Goal: Task Accomplishment & Management: Manage account settings

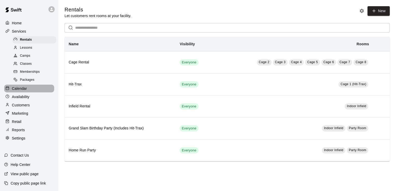
click at [26, 91] on p "Calendar" at bounding box center [19, 88] width 15 height 5
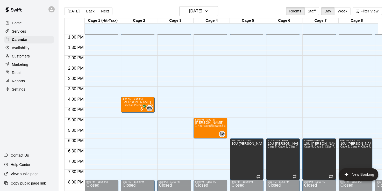
scroll to position [277, 0]
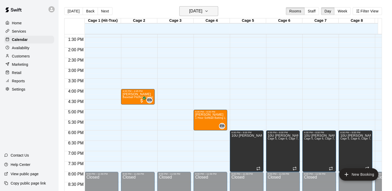
click at [218, 12] on button "[DATE]" at bounding box center [198, 11] width 39 height 10
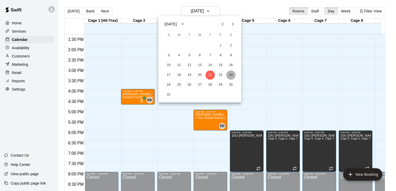
click at [230, 76] on button "23" at bounding box center [230, 74] width 9 height 9
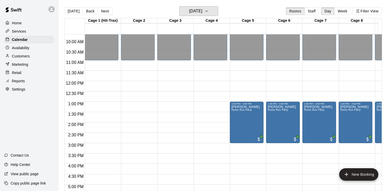
scroll to position [199, 0]
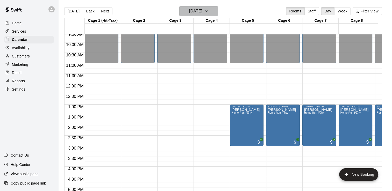
click at [208, 11] on icon "button" at bounding box center [206, 11] width 4 height 6
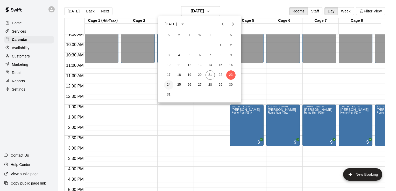
click at [169, 84] on button "24" at bounding box center [168, 84] width 9 height 9
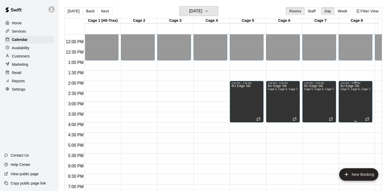
scroll to position [251, 0]
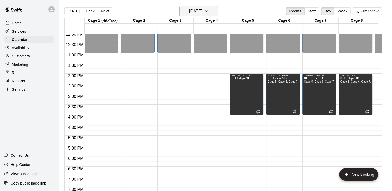
click at [208, 12] on icon "button" at bounding box center [206, 11] width 4 height 6
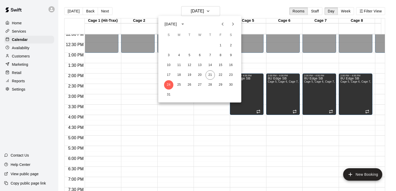
click at [123, 59] on div at bounding box center [198, 95] width 396 height 191
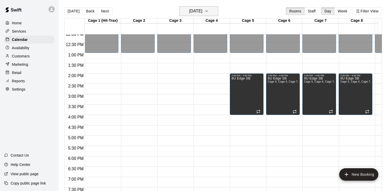
click at [208, 9] on icon "button" at bounding box center [206, 11] width 4 height 6
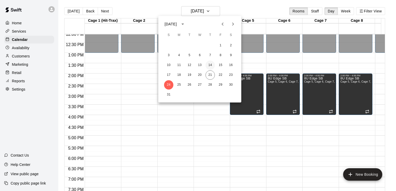
click at [210, 65] on button "14" at bounding box center [209, 65] width 9 height 9
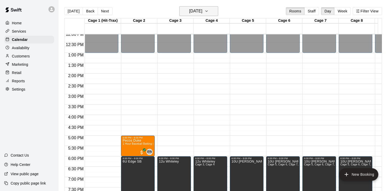
click at [218, 11] on button "[DATE]" at bounding box center [198, 11] width 39 height 10
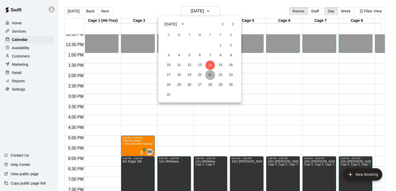
click at [209, 76] on button "21" at bounding box center [209, 74] width 9 height 9
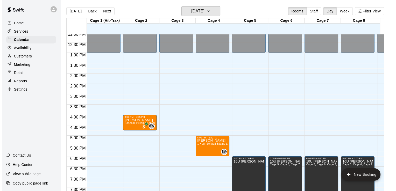
scroll to position [277, 0]
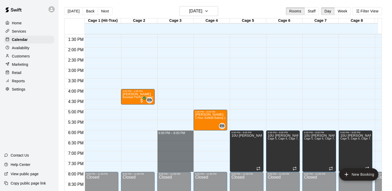
drag, startPoint x: 179, startPoint y: 131, endPoint x: 178, endPoint y: 168, distance: 37.6
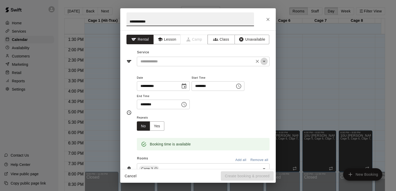
click at [262, 62] on icon "Open" at bounding box center [264, 61] width 6 height 6
type input "**********"
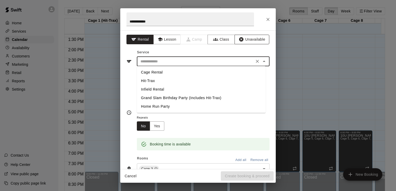
click at [258, 39] on button "Unavailable" at bounding box center [251, 40] width 35 height 10
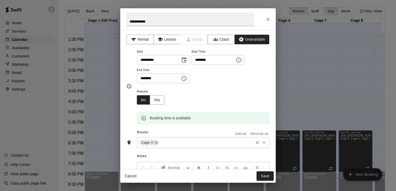
click at [262, 141] on icon "Open" at bounding box center [264, 143] width 6 height 6
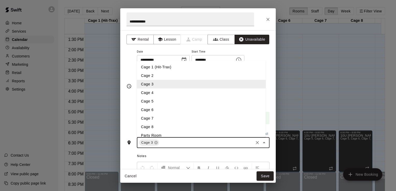
click at [152, 92] on li "Cage 4" at bounding box center [201, 93] width 129 height 9
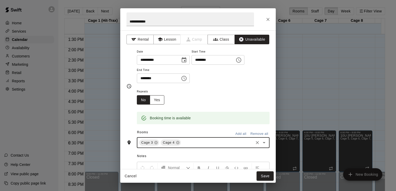
click at [160, 102] on button "Yes" at bounding box center [157, 100] width 15 height 10
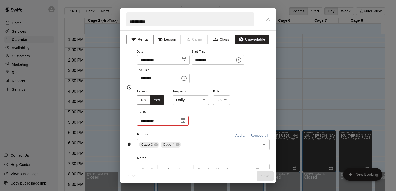
click at [184, 120] on icon "Choose date" at bounding box center [183, 121] width 6 height 6
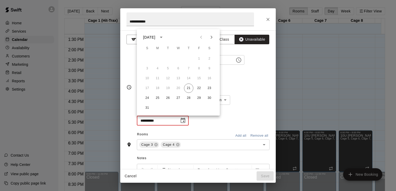
click at [211, 35] on icon "Next month" at bounding box center [211, 37] width 6 height 6
click at [199, 77] on button "14" at bounding box center [198, 78] width 9 height 9
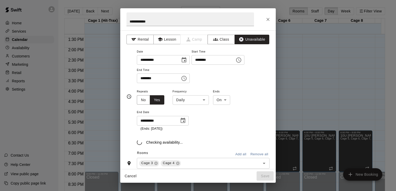
type input "**********"
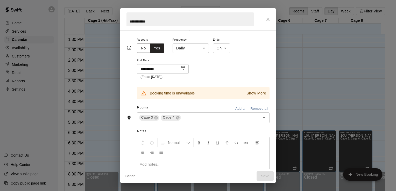
click at [252, 92] on p "Show More" at bounding box center [256, 93] width 20 height 5
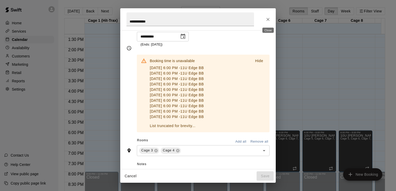
click at [267, 20] on icon "Close" at bounding box center [267, 19] width 3 height 3
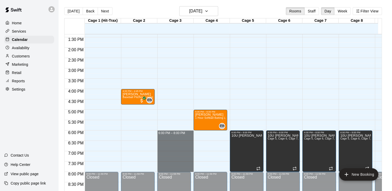
drag, startPoint x: 178, startPoint y: 131, endPoint x: 176, endPoint y: 167, distance: 36.0
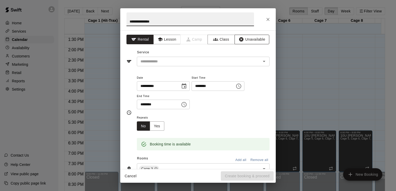
type input "**********"
click at [250, 39] on button "Unavailable" at bounding box center [251, 40] width 35 height 10
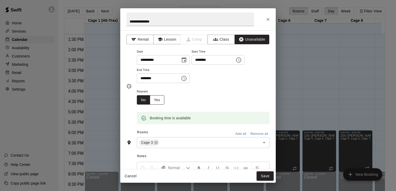
click at [162, 99] on button "Yes" at bounding box center [157, 100] width 15 height 10
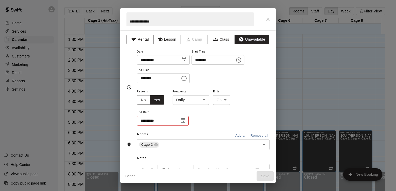
click at [203, 101] on body "Home Services Calendar Availability Customers Marketing Retail Reports Settings…" at bounding box center [198, 99] width 396 height 199
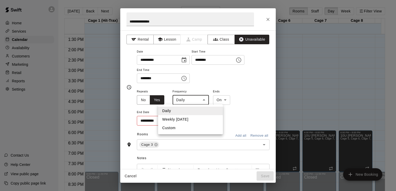
click at [190, 120] on li "Weekly [DATE]" at bounding box center [190, 119] width 65 height 9
type input "******"
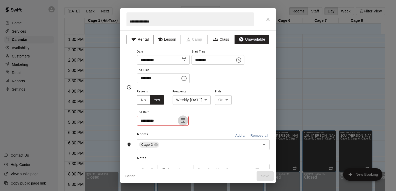
click at [185, 121] on icon "Choose date" at bounding box center [183, 120] width 5 height 5
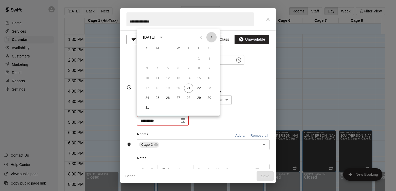
click at [212, 36] on icon "Next month" at bounding box center [211, 37] width 6 height 6
click at [200, 77] on button "14" at bounding box center [198, 78] width 9 height 9
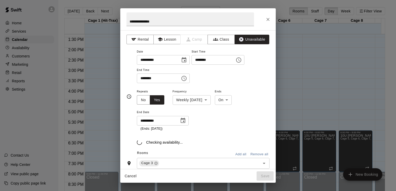
type input "**********"
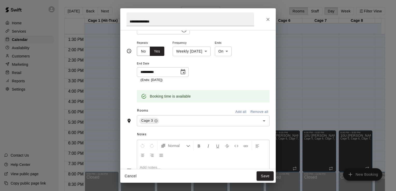
scroll to position [52, 0]
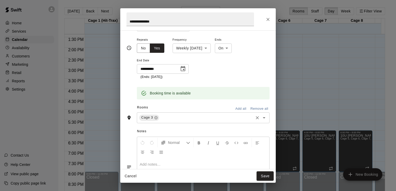
click at [262, 117] on icon "Open" at bounding box center [264, 118] width 6 height 6
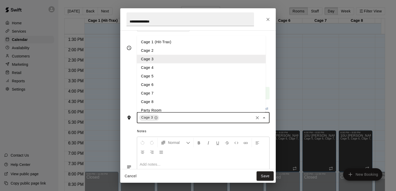
click at [155, 67] on li "Cage 4" at bounding box center [201, 67] width 129 height 9
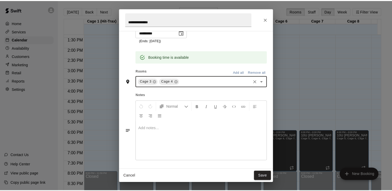
scroll to position [89, 0]
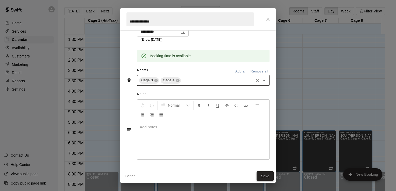
click at [266, 175] on button "Save" at bounding box center [264, 176] width 17 height 10
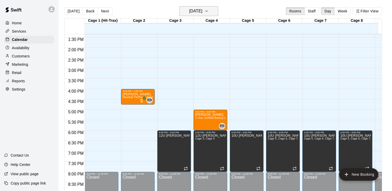
click at [208, 11] on icon "button" at bounding box center [206, 11] width 4 height 6
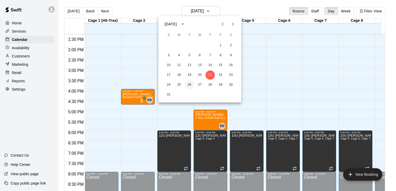
click at [191, 85] on button "26" at bounding box center [189, 84] width 9 height 9
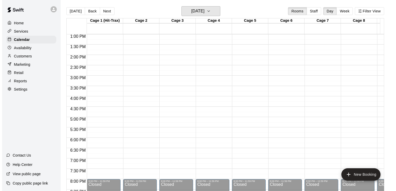
scroll to position [277, 0]
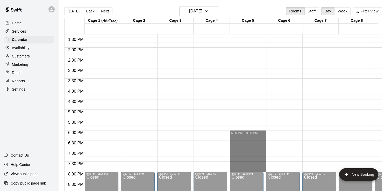
drag, startPoint x: 242, startPoint y: 131, endPoint x: 247, endPoint y: 168, distance: 37.6
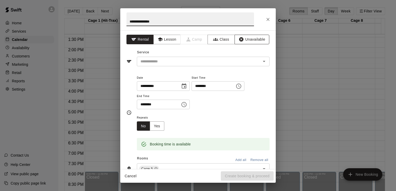
type input "**********"
click at [250, 38] on button "Unavailable" at bounding box center [251, 40] width 35 height 10
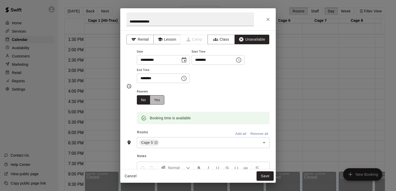
click at [159, 99] on button "Yes" at bounding box center [157, 100] width 15 height 10
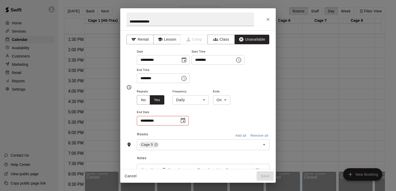
click at [207, 102] on body "Home Services Calendar Availability Customers Marketing Retail Reports Settings…" at bounding box center [198, 99] width 396 height 199
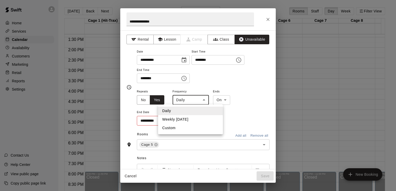
click at [194, 120] on li "Weekly [DATE]" at bounding box center [190, 119] width 65 height 9
type input "******"
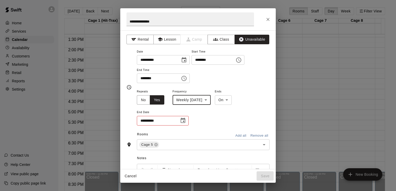
click at [183, 121] on icon "Choose date" at bounding box center [183, 120] width 5 height 5
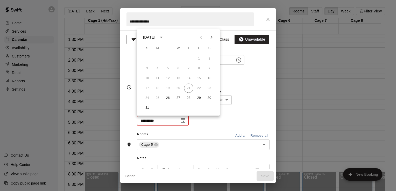
click at [214, 38] on button "Next month" at bounding box center [211, 37] width 10 height 10
click at [178, 79] on button "12" at bounding box center [178, 78] width 9 height 9
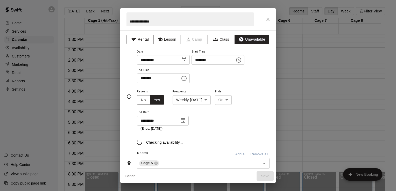
type input "**********"
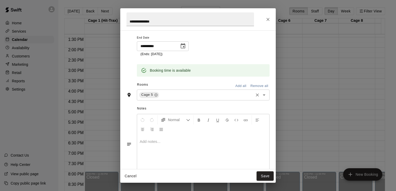
scroll to position [78, 0]
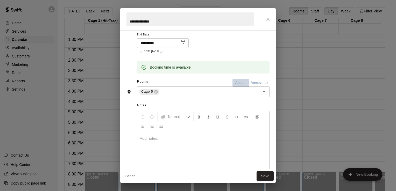
click at [240, 81] on button "Add all" at bounding box center [240, 83] width 17 height 8
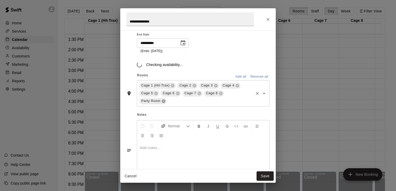
click at [162, 101] on icon at bounding box center [163, 100] width 3 height 3
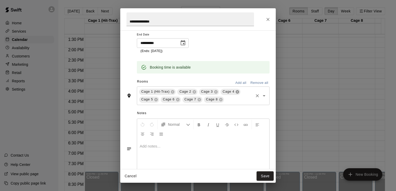
click at [236, 91] on icon at bounding box center [237, 91] width 3 height 3
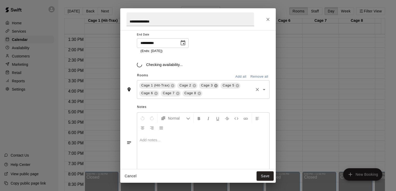
click at [214, 85] on icon at bounding box center [215, 85] width 3 height 3
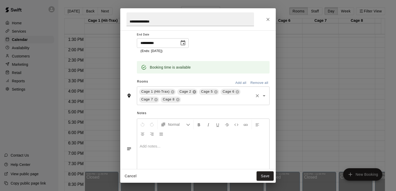
click at [193, 92] on icon at bounding box center [193, 91] width 3 height 3
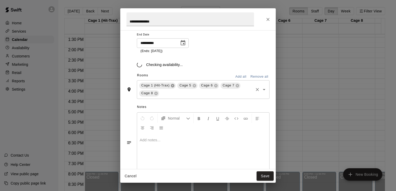
click at [170, 87] on icon at bounding box center [172, 86] width 4 height 4
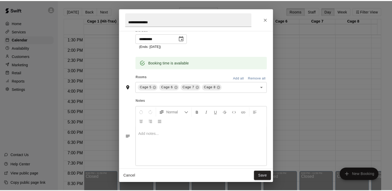
scroll to position [89, 0]
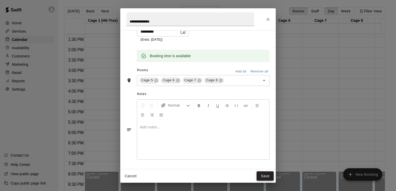
click at [264, 177] on button "Save" at bounding box center [264, 176] width 17 height 10
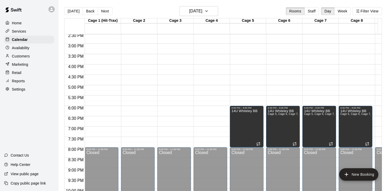
scroll to position [303, 0]
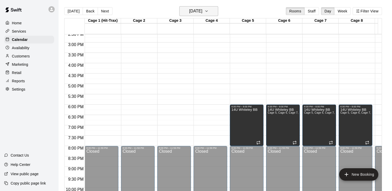
click at [208, 10] on icon "button" at bounding box center [206, 11] width 4 height 6
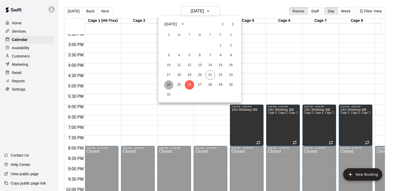
click at [168, 85] on button "24" at bounding box center [168, 84] width 9 height 9
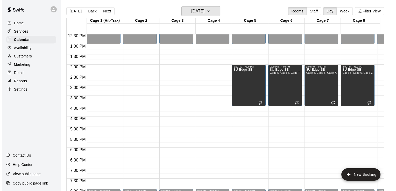
scroll to position [251, 0]
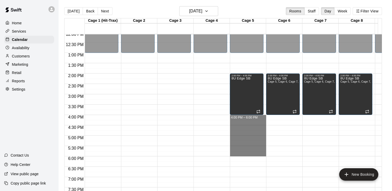
drag, startPoint x: 247, startPoint y: 116, endPoint x: 247, endPoint y: 154, distance: 38.9
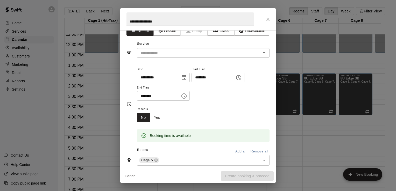
scroll to position [0, 0]
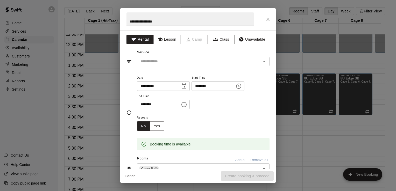
type input "**********"
click at [256, 41] on button "Unavailable" at bounding box center [251, 40] width 35 height 10
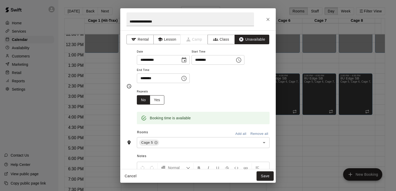
click at [155, 102] on button "Yes" at bounding box center [157, 100] width 15 height 10
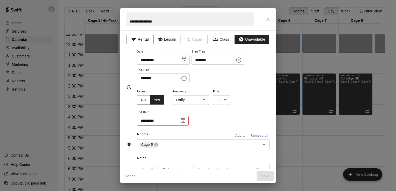
click at [202, 100] on body "Home Services Calendar Availability Customers Marketing Retail Reports Settings…" at bounding box center [198, 99] width 396 height 199
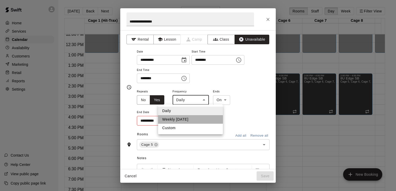
click at [184, 121] on li "Weekly [DATE]" at bounding box center [190, 119] width 65 height 9
type input "******"
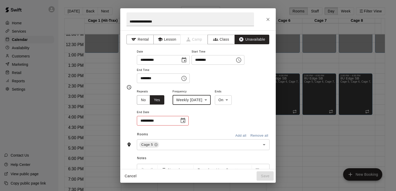
click at [174, 123] on input "**********" at bounding box center [156, 121] width 39 height 10
click at [190, 120] on div "**********" at bounding box center [203, 107] width 133 height 38
click at [182, 120] on icon "Choose date" at bounding box center [183, 121] width 6 height 6
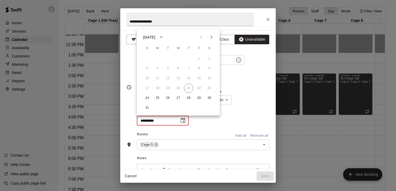
click at [212, 38] on icon "Next month" at bounding box center [211, 37] width 6 height 6
click at [212, 37] on icon "Next month" at bounding box center [211, 37] width 6 height 6
click at [159, 88] on button "17" at bounding box center [157, 88] width 9 height 9
type input "**********"
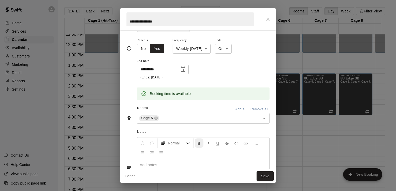
scroll to position [78, 0]
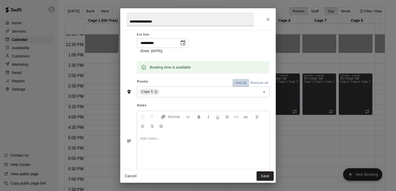
click at [241, 82] on button "Add all" at bounding box center [240, 83] width 17 height 8
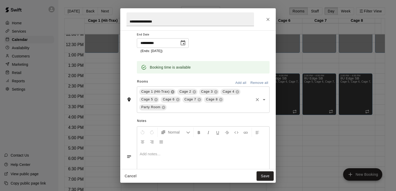
click at [171, 92] on icon at bounding box center [172, 91] width 3 height 3
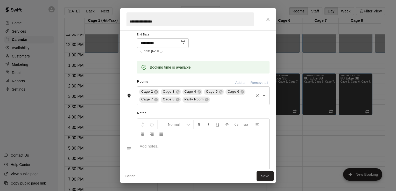
click at [157, 91] on icon at bounding box center [155, 91] width 3 height 3
click at [163, 99] on icon at bounding box center [163, 100] width 4 height 4
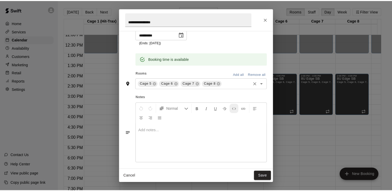
scroll to position [89, 0]
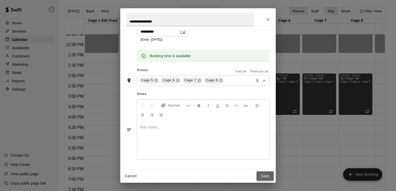
click at [263, 177] on button "Save" at bounding box center [264, 176] width 17 height 10
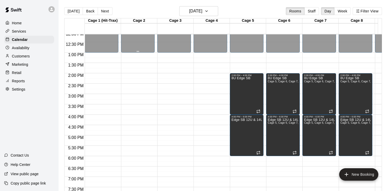
scroll to position [251, 0]
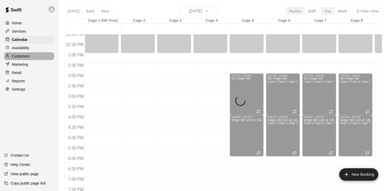
click at [24, 60] on div "Customers" at bounding box center [29, 56] width 50 height 8
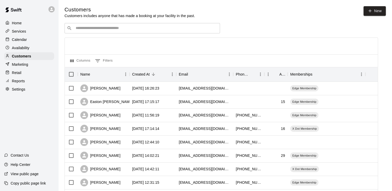
click at [90, 28] on input "Search customers by name or email" at bounding box center [145, 28] width 143 height 5
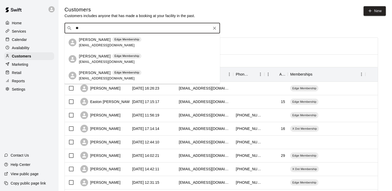
type input "*"
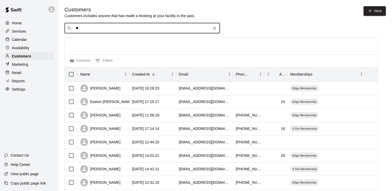
type input "*"
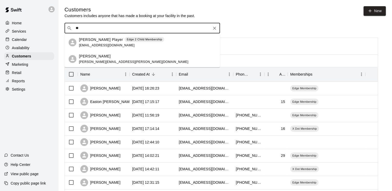
type input "*"
drag, startPoint x: 97, startPoint y: 30, endPoint x: 69, endPoint y: 33, distance: 28.6
click at [69, 33] on div "​ ****** ​" at bounding box center [141, 28] width 155 height 10
type input "*"
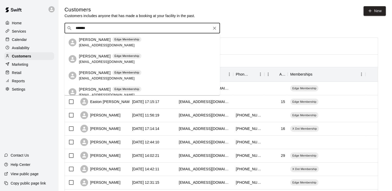
scroll to position [22, 0]
type input "*"
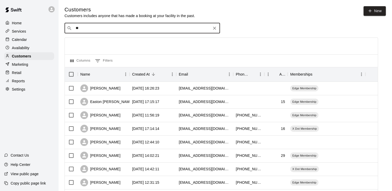
type input "*"
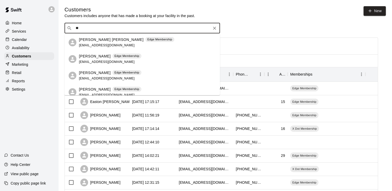
type input "*"
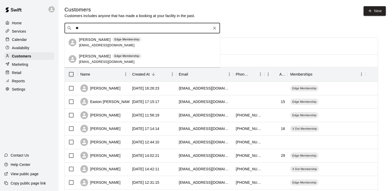
type input "*"
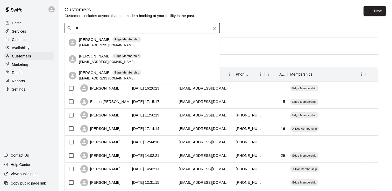
type input "*"
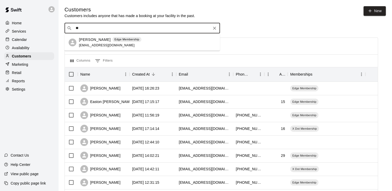
type input "*"
type input "******"
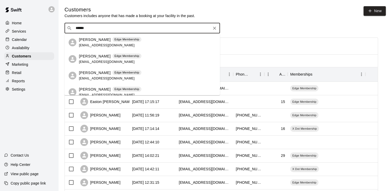
click at [96, 45] on span "[EMAIL_ADDRESS][DOMAIN_NAME]" at bounding box center [107, 46] width 56 height 4
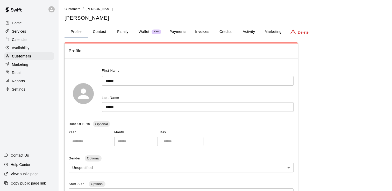
click at [185, 32] on button "Payments" at bounding box center [177, 32] width 25 height 12
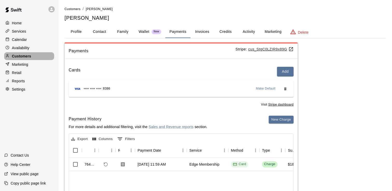
click at [19, 59] on p "Customers" at bounding box center [21, 56] width 19 height 5
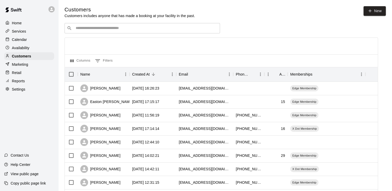
click at [83, 27] on input "Search customers by name or email" at bounding box center [145, 28] width 143 height 5
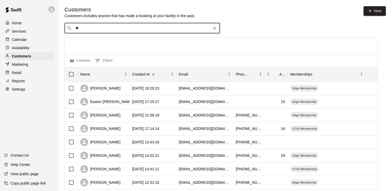
type input "*"
click at [84, 27] on input "Search customers by name or email" at bounding box center [145, 28] width 143 height 5
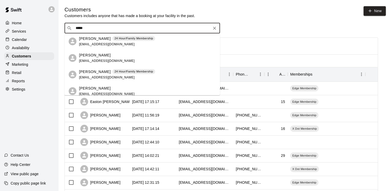
scroll to position [26, 0]
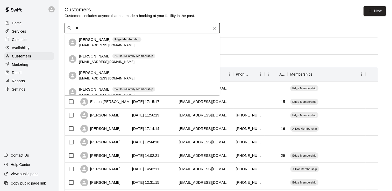
type input "*"
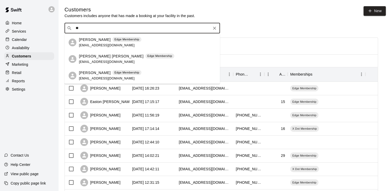
type input "*"
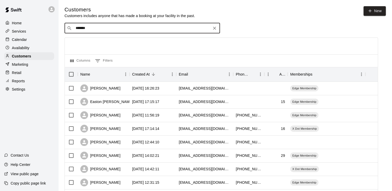
type input "********"
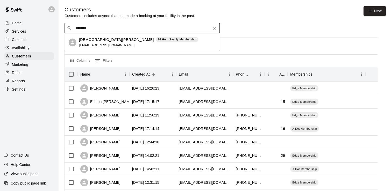
click at [124, 45] on div "[DEMOGRAPHIC_DATA][PERSON_NAME] 24 Hour/Family Membership [EMAIL_ADDRESS][DOMAI…" at bounding box center [138, 42] width 119 height 11
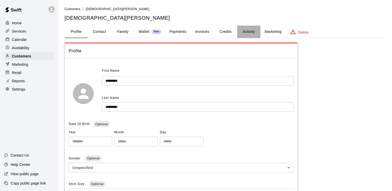
click at [248, 32] on button "Activity" at bounding box center [248, 32] width 23 height 12
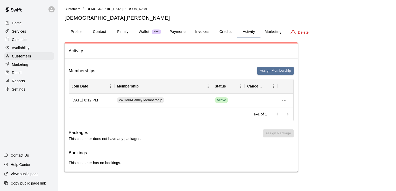
click at [181, 34] on button "Payments" at bounding box center [177, 32] width 25 height 12
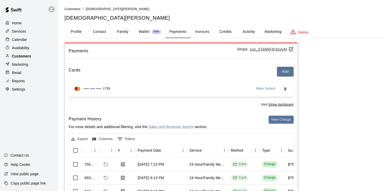
click at [22, 57] on p "Customers" at bounding box center [21, 56] width 19 height 5
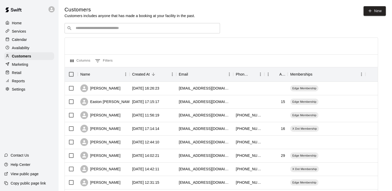
click at [82, 28] on input "Search customers by name or email" at bounding box center [145, 28] width 143 height 5
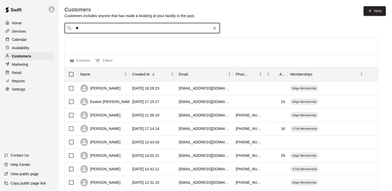
type input "*"
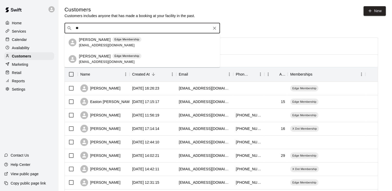
type input "*"
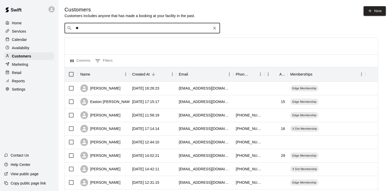
type input "*"
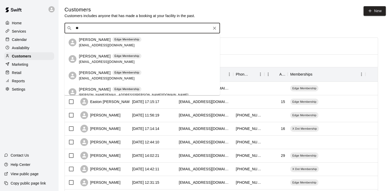
type input "*"
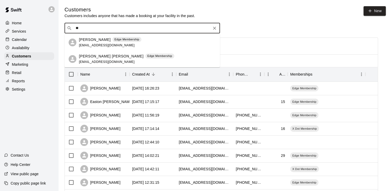
type input "*"
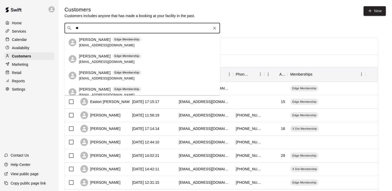
type input "*"
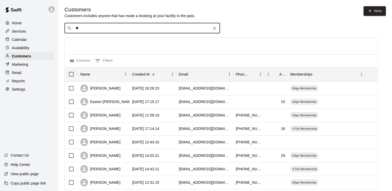
type input "*"
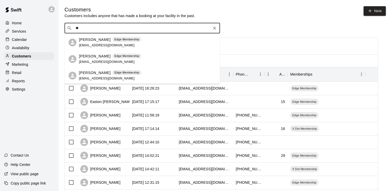
type input "*"
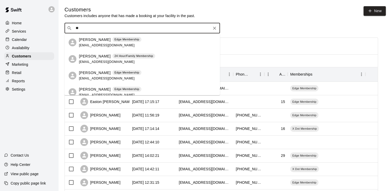
type input "*"
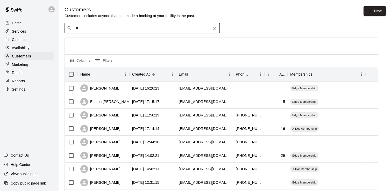
type input "*"
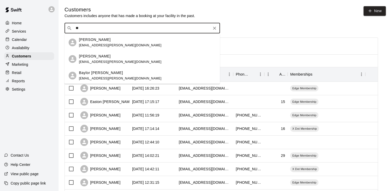
type input "*"
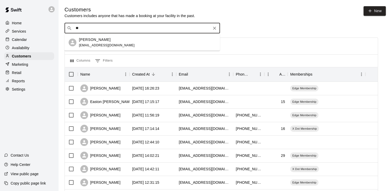
type input "*"
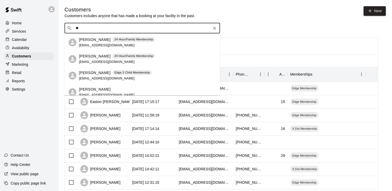
type input "*"
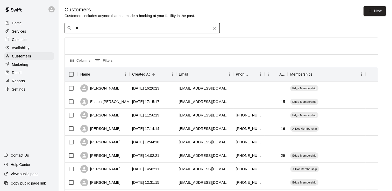
type input "*"
type input "********"
